Goal: Register for event/course

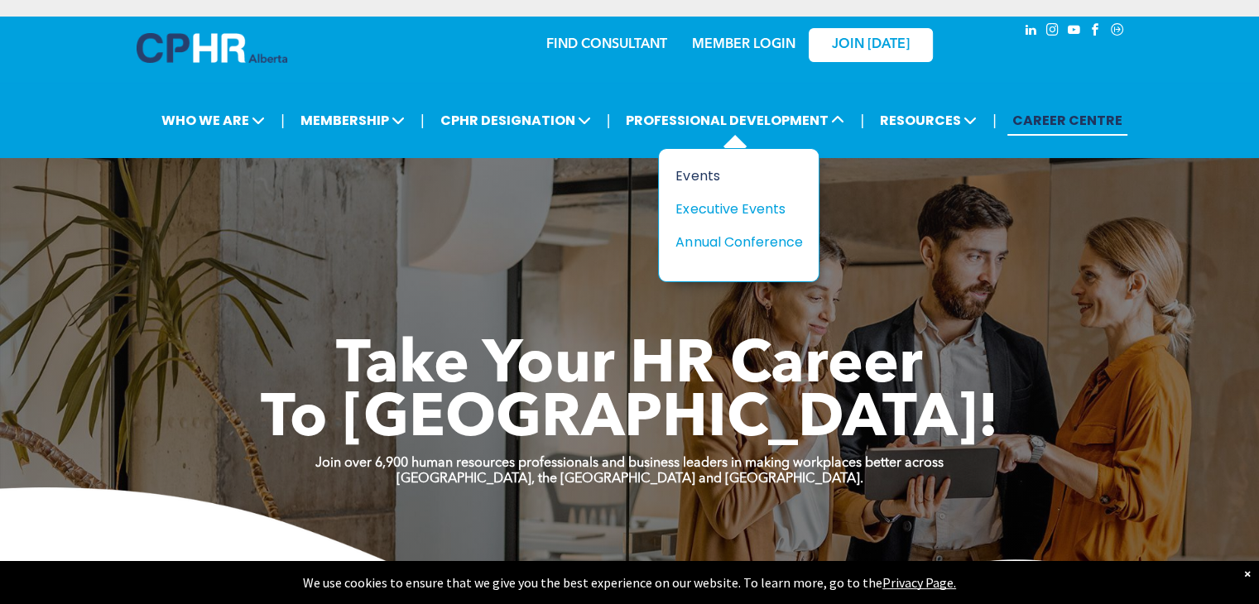
click at [701, 173] on div "Events" at bounding box center [733, 176] width 114 height 21
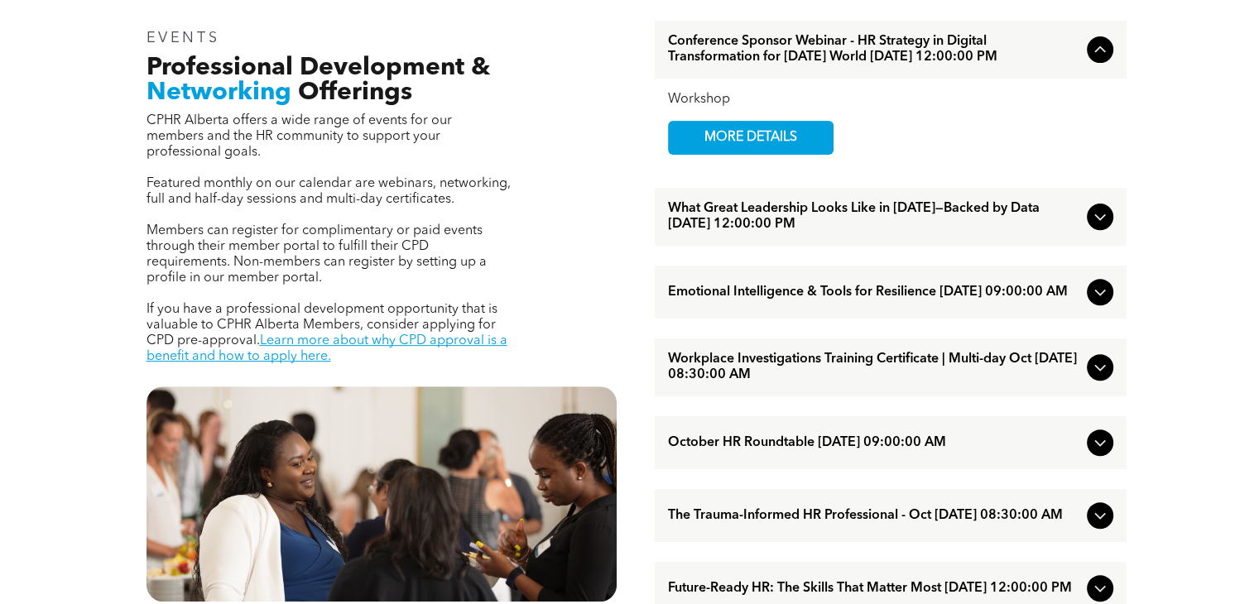
scroll to position [580, 0]
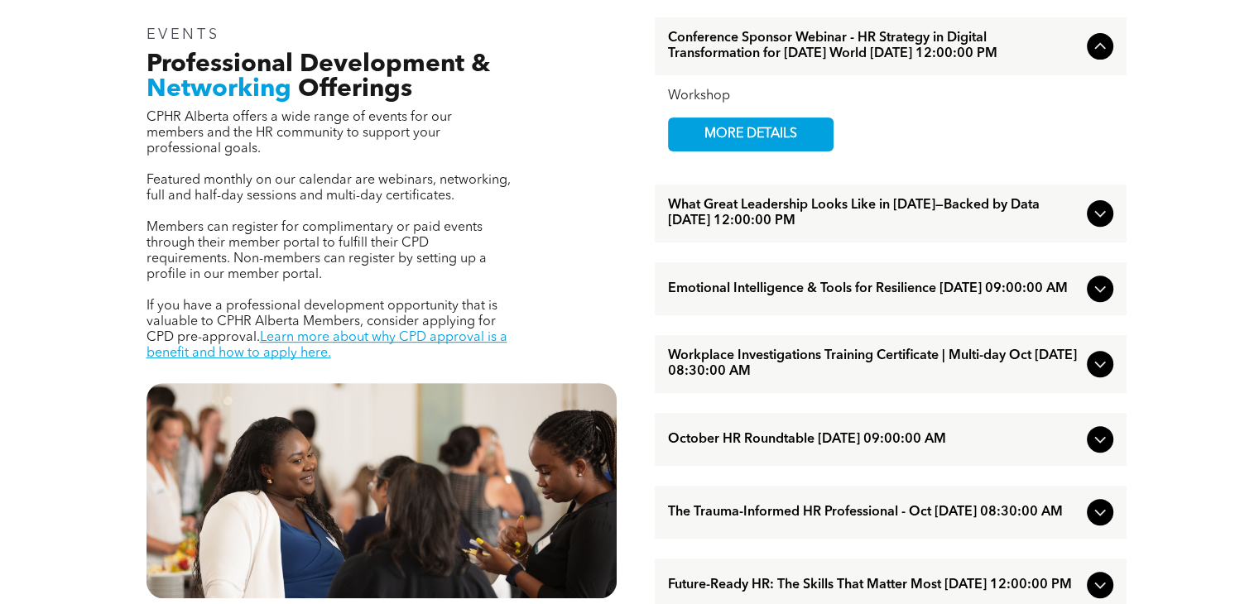
click at [878, 50] on span "Conference Sponsor Webinar - HR Strategy in Digital Transformation for [DATE] W…" at bounding box center [874, 46] width 412 height 31
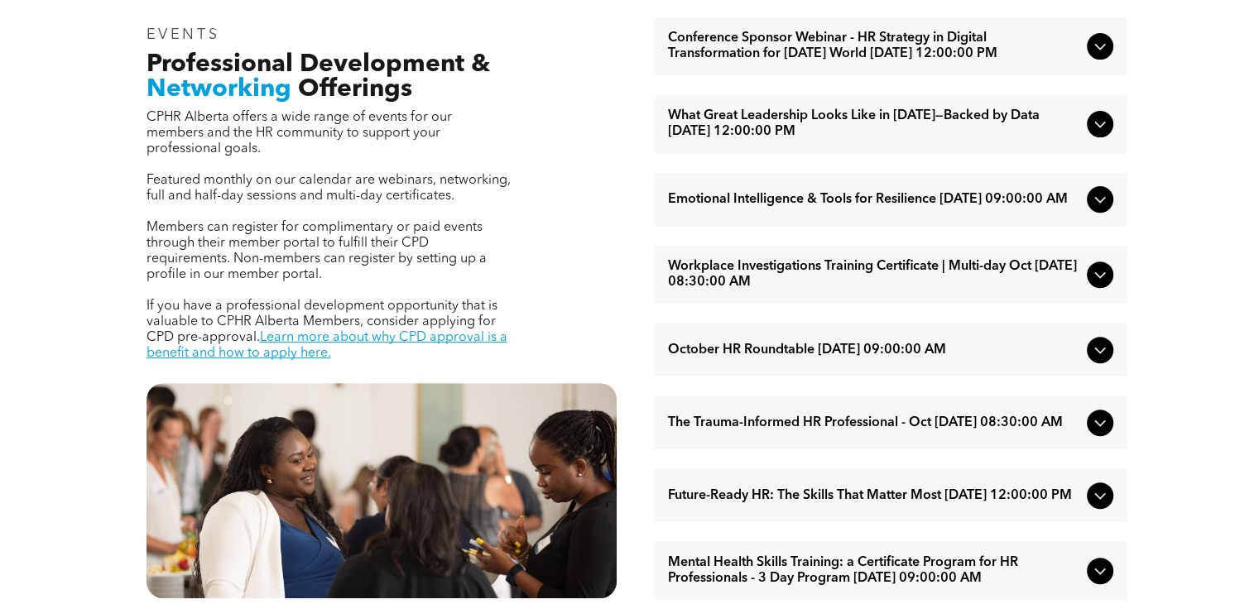
click at [878, 50] on span "Conference Sponsor Webinar - HR Strategy in Digital Transformation for Today’s …" at bounding box center [874, 46] width 412 height 31
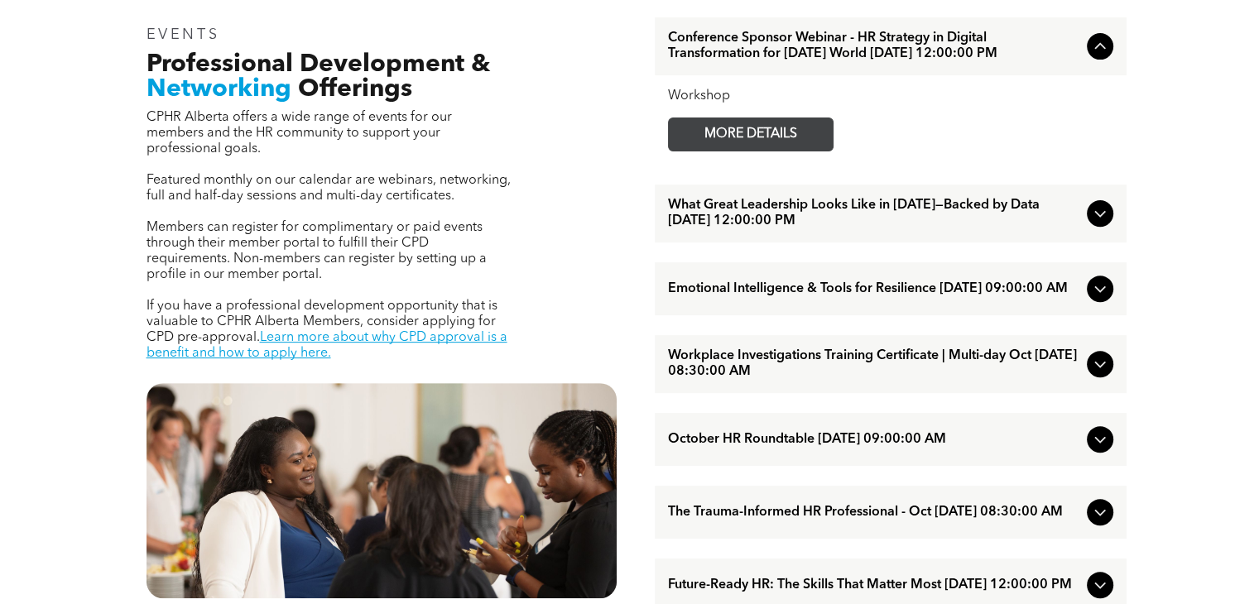
click at [744, 151] on span "MORE DETAILS" at bounding box center [751, 134] width 131 height 32
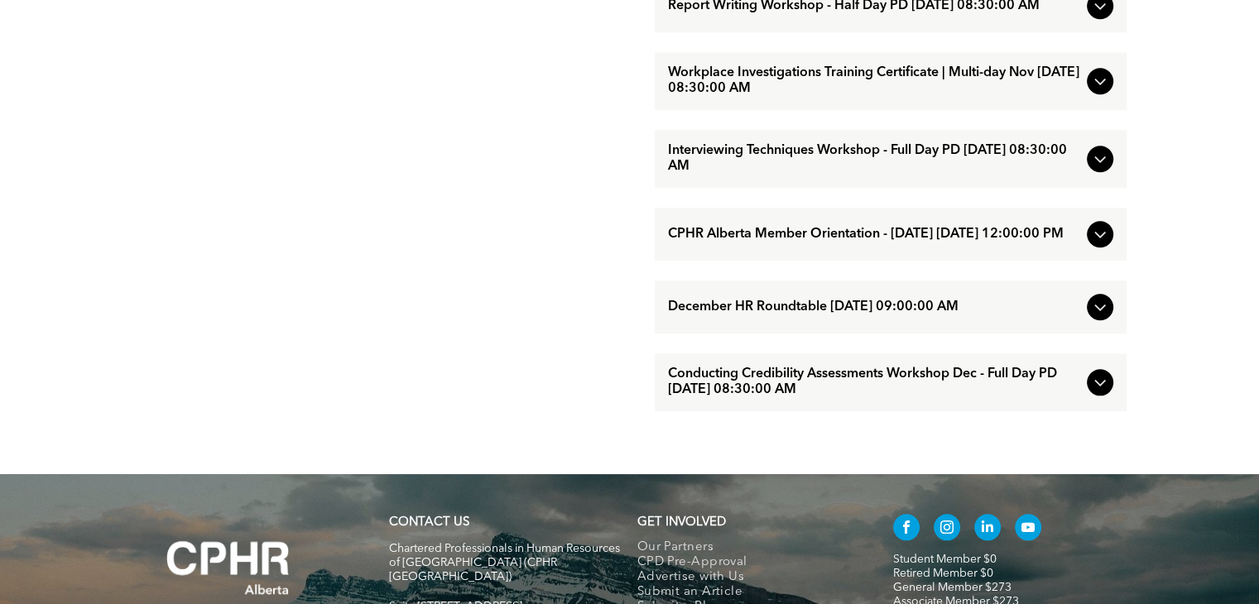
scroll to position [1656, 0]
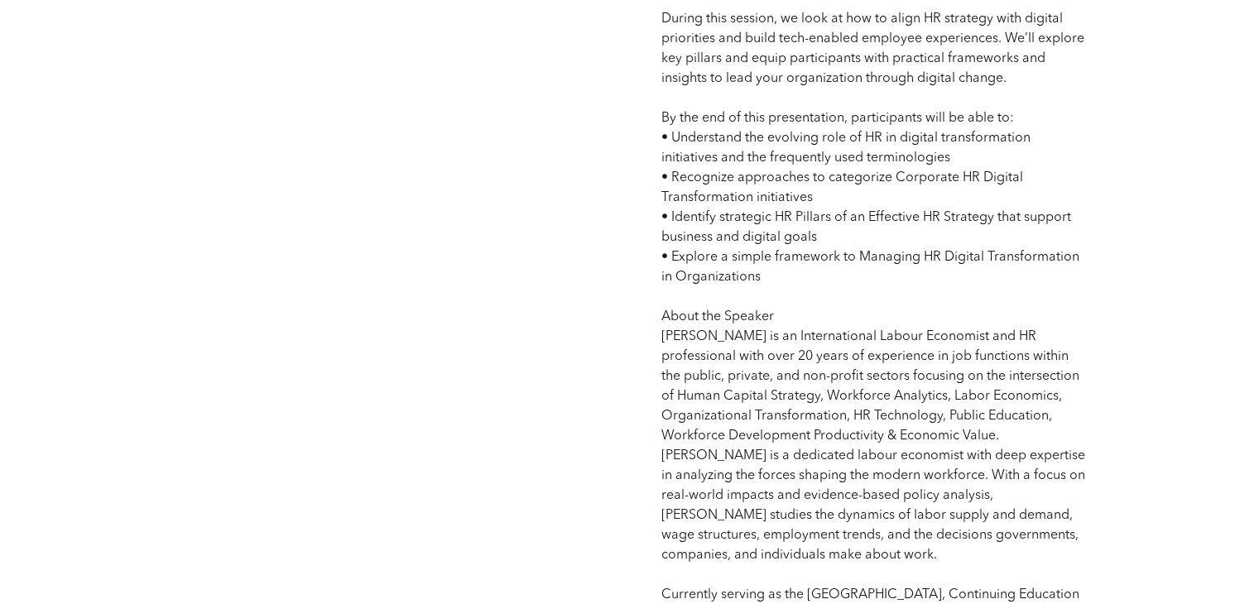
scroll to position [1325, 0]
